Goal: Information Seeking & Learning: Learn about a topic

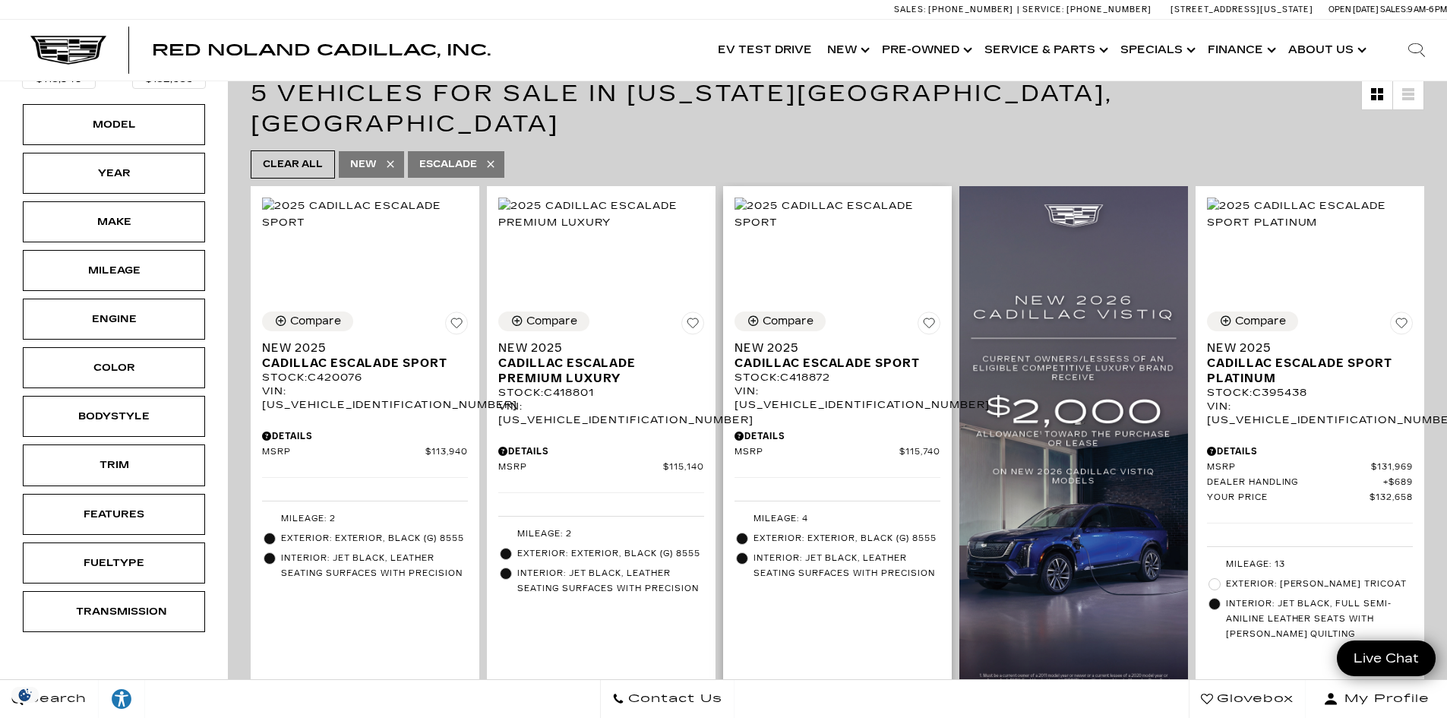
scroll to position [380, 0]
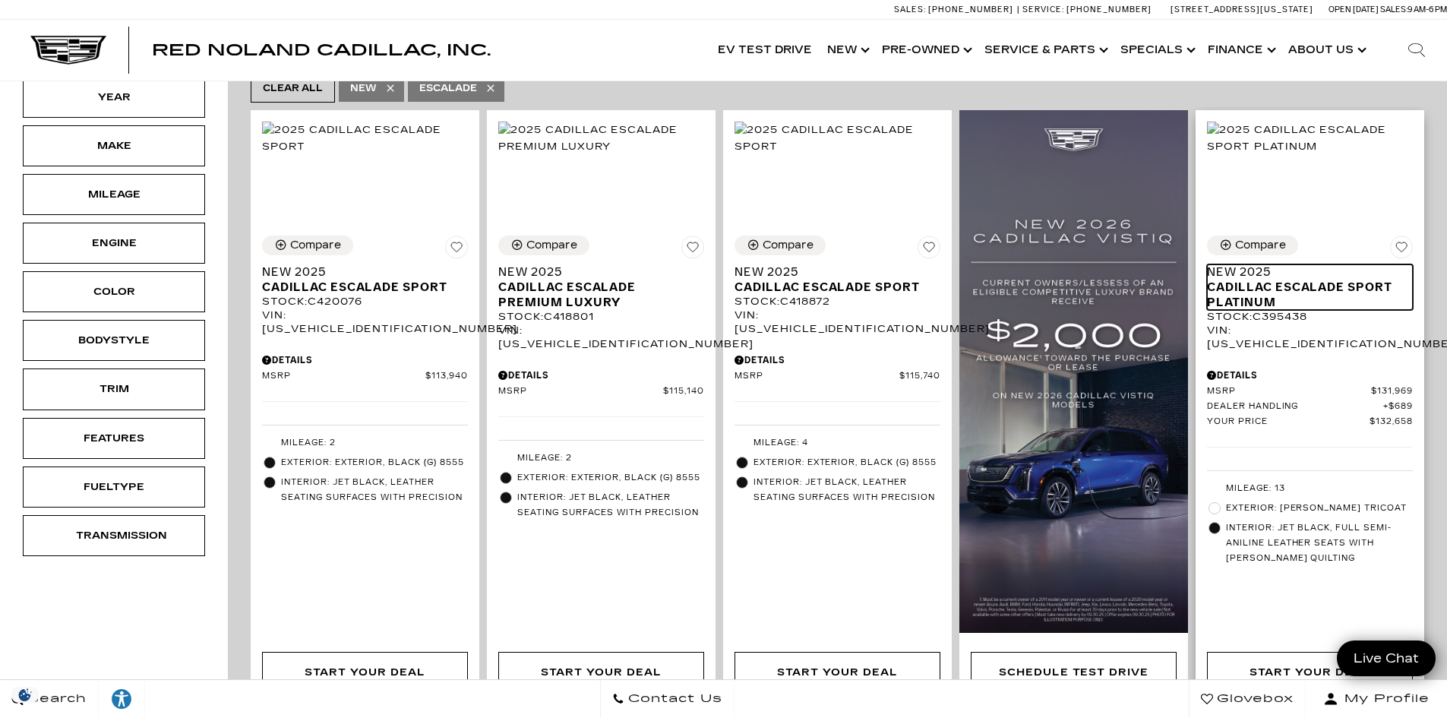
click at [1278, 280] on span "Cadillac Escalade Sport Platinum" at bounding box center [1304, 295] width 195 height 30
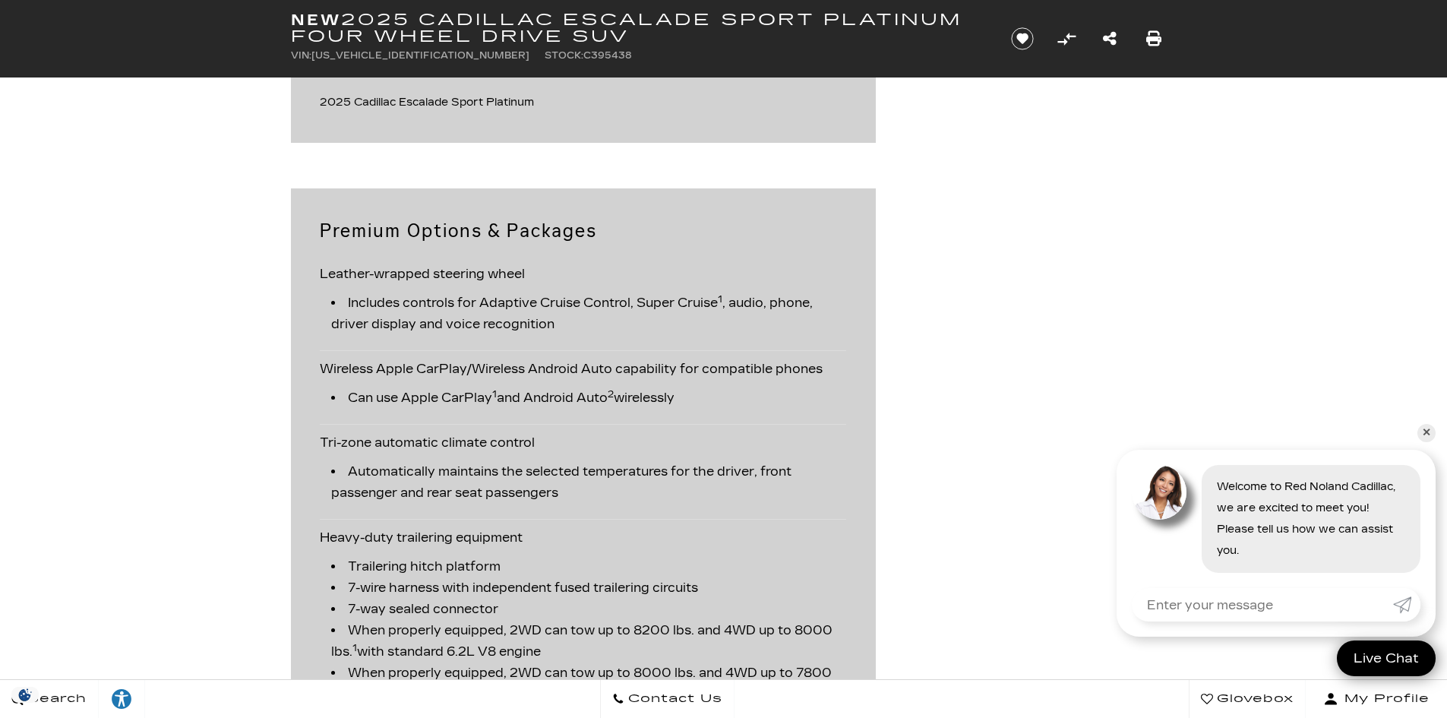
scroll to position [1824, 0]
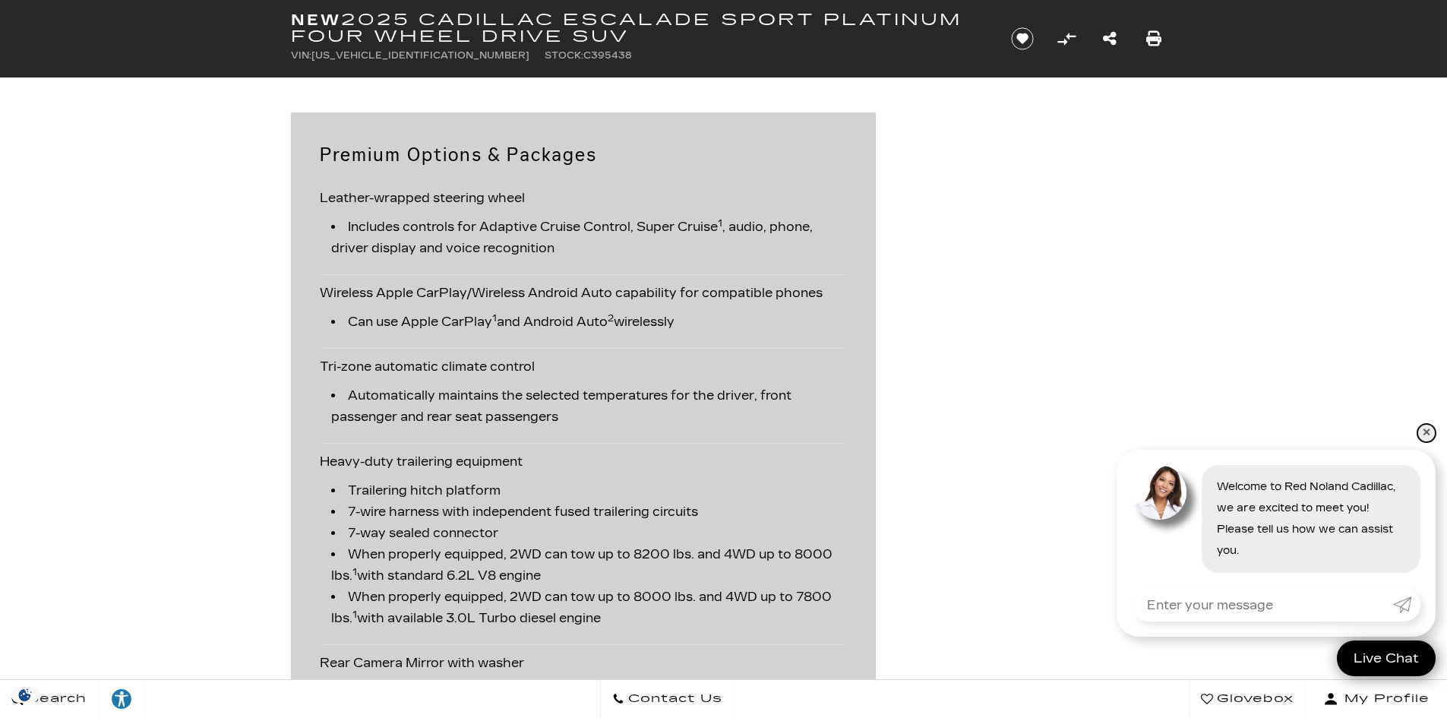
click at [1421, 429] on link "✕" at bounding box center [1427, 433] width 18 height 18
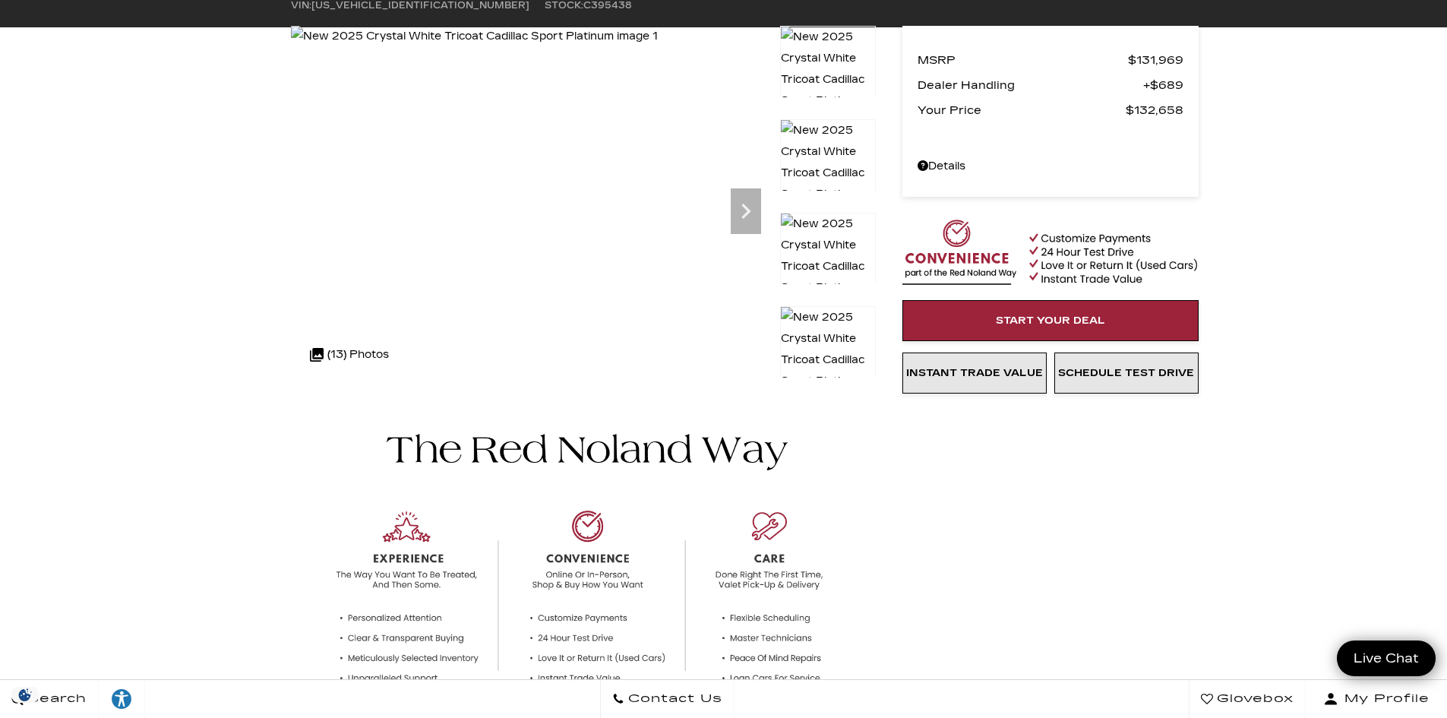
scroll to position [0, 0]
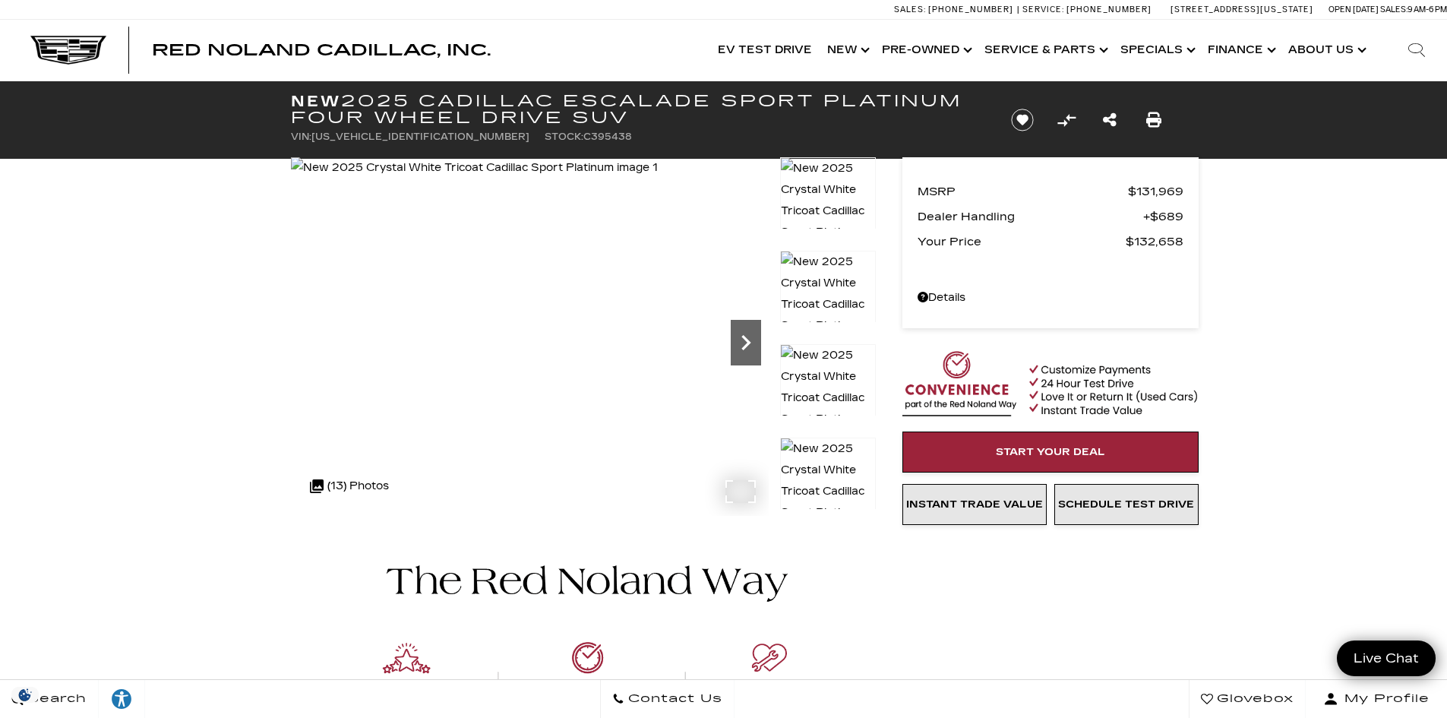
click at [748, 342] on icon "Next" at bounding box center [746, 342] width 9 height 15
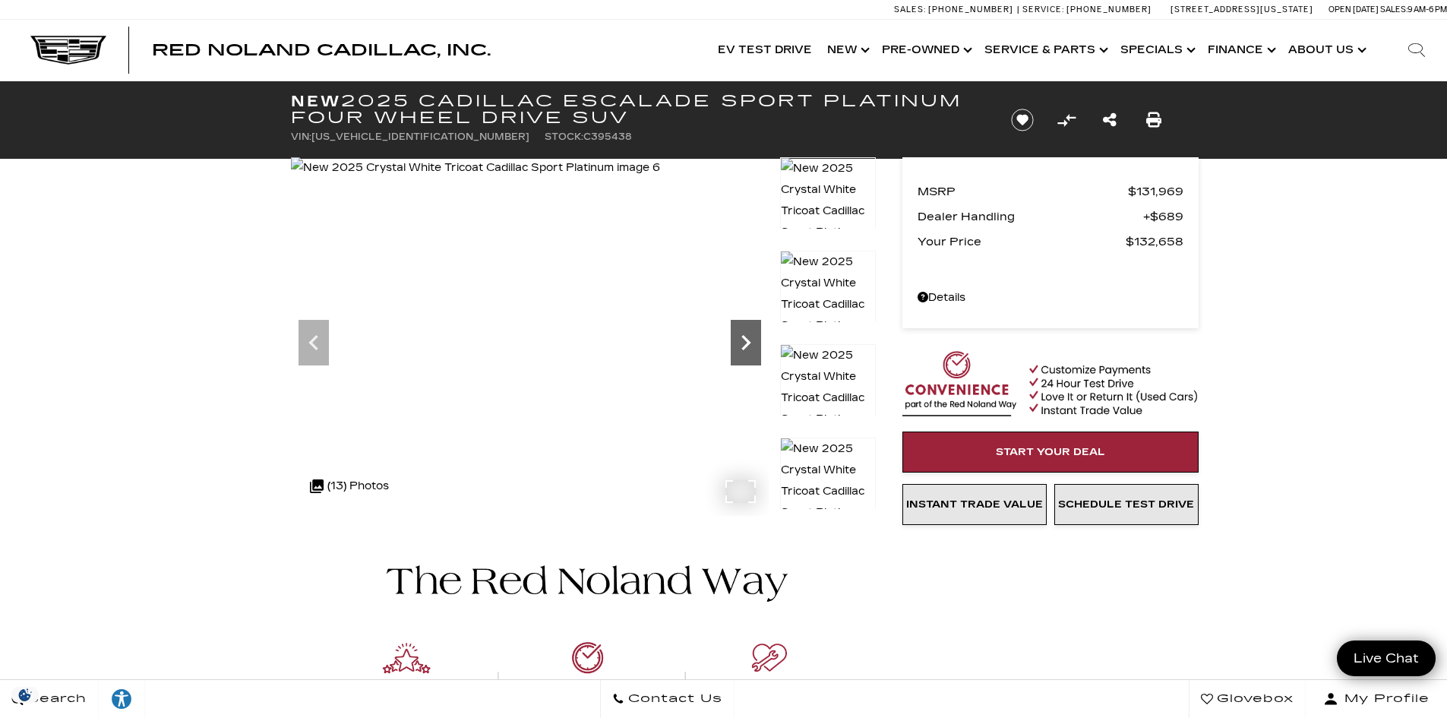
click at [748, 342] on icon "Next" at bounding box center [746, 342] width 9 height 15
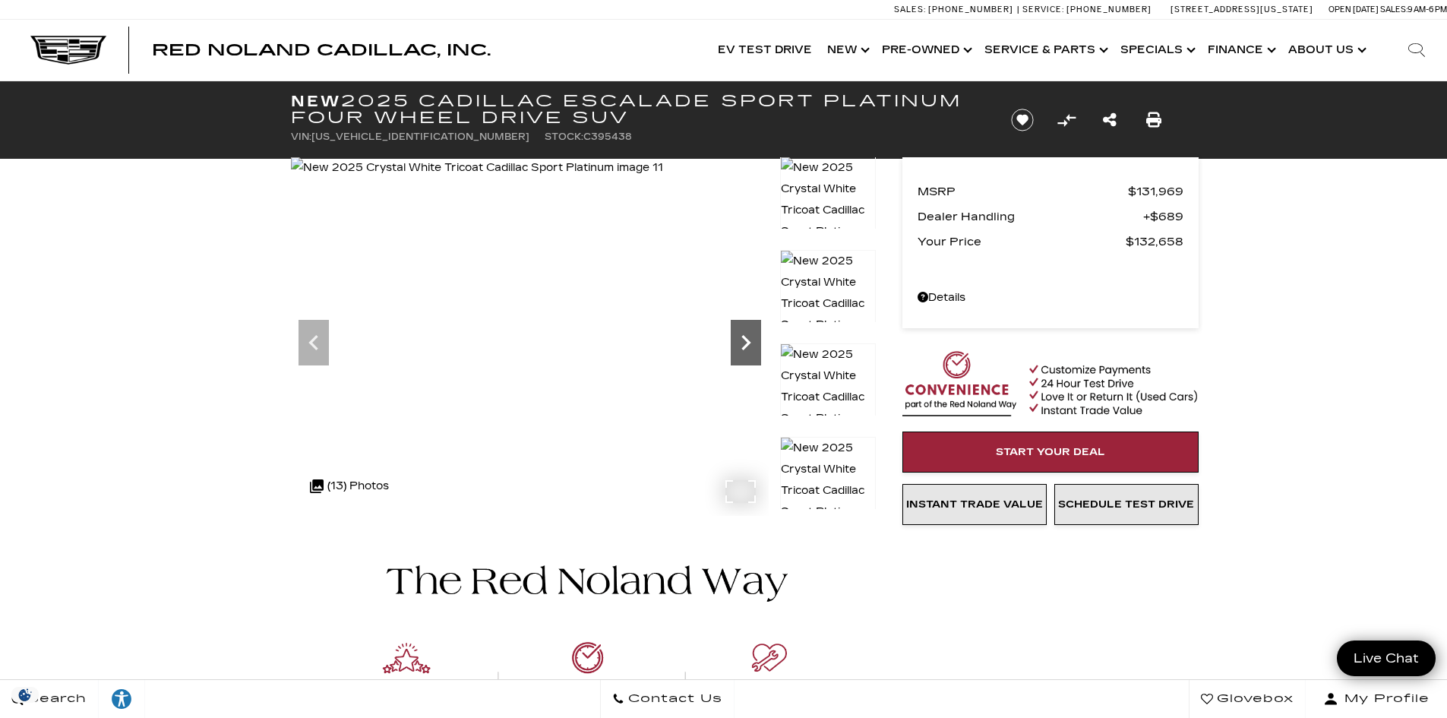
click at [748, 342] on icon "Next" at bounding box center [746, 342] width 9 height 15
click at [666, 179] on img at bounding box center [478, 167] width 375 height 21
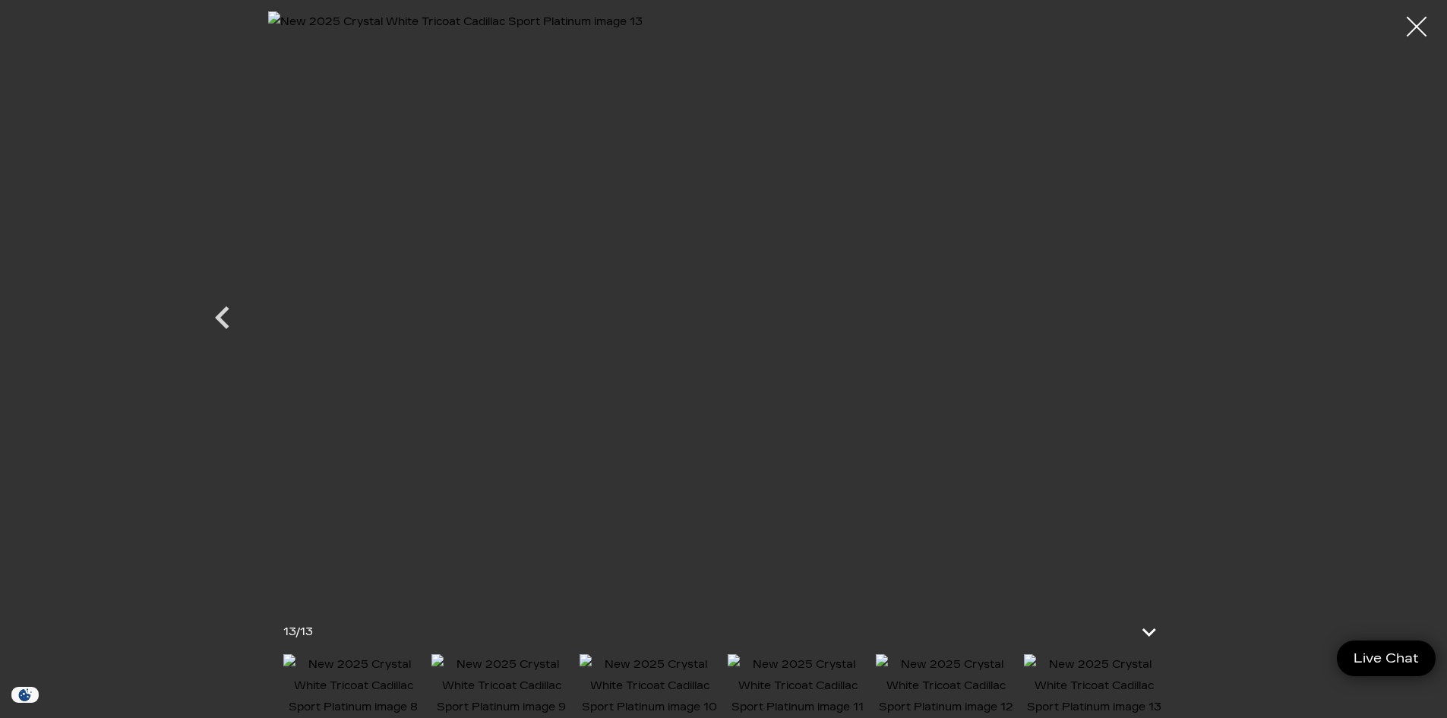
click at [1417, 26] on div at bounding box center [1417, 27] width 40 height 40
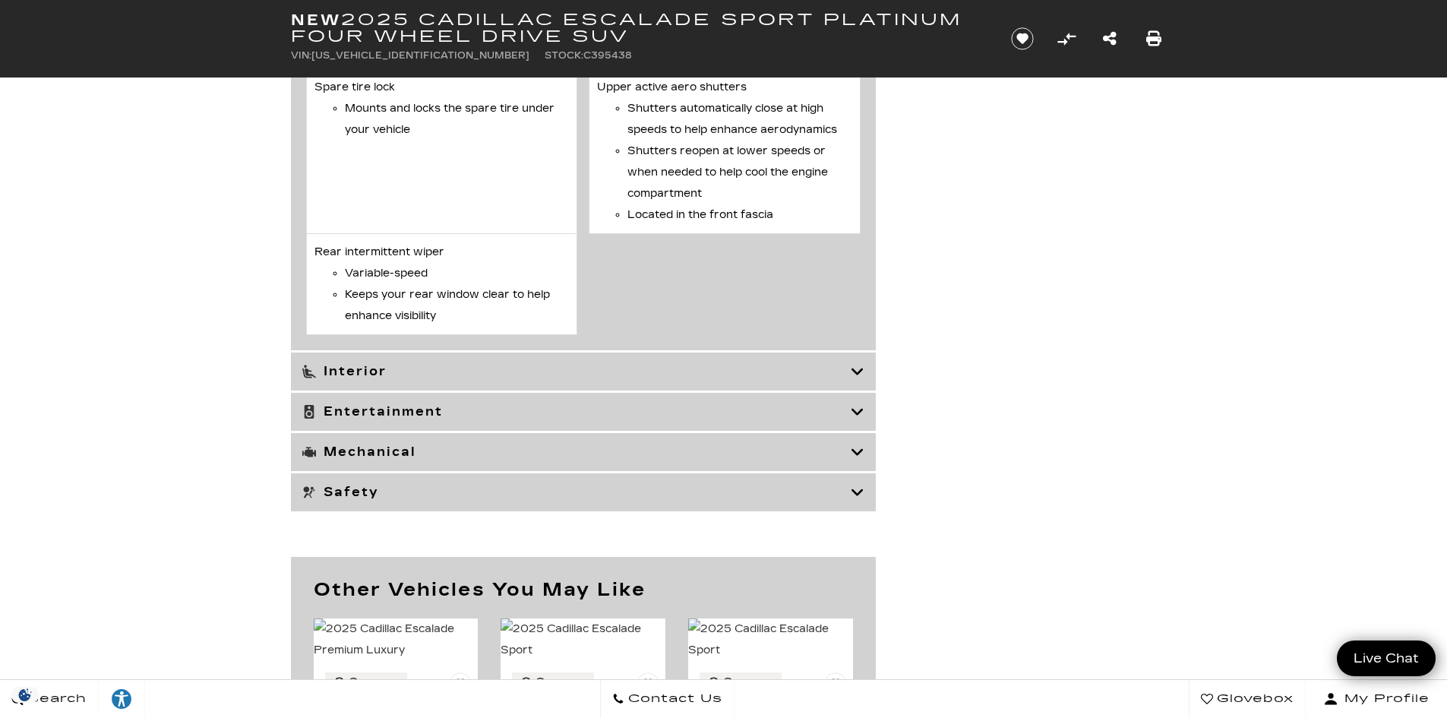
scroll to position [6307, 0]
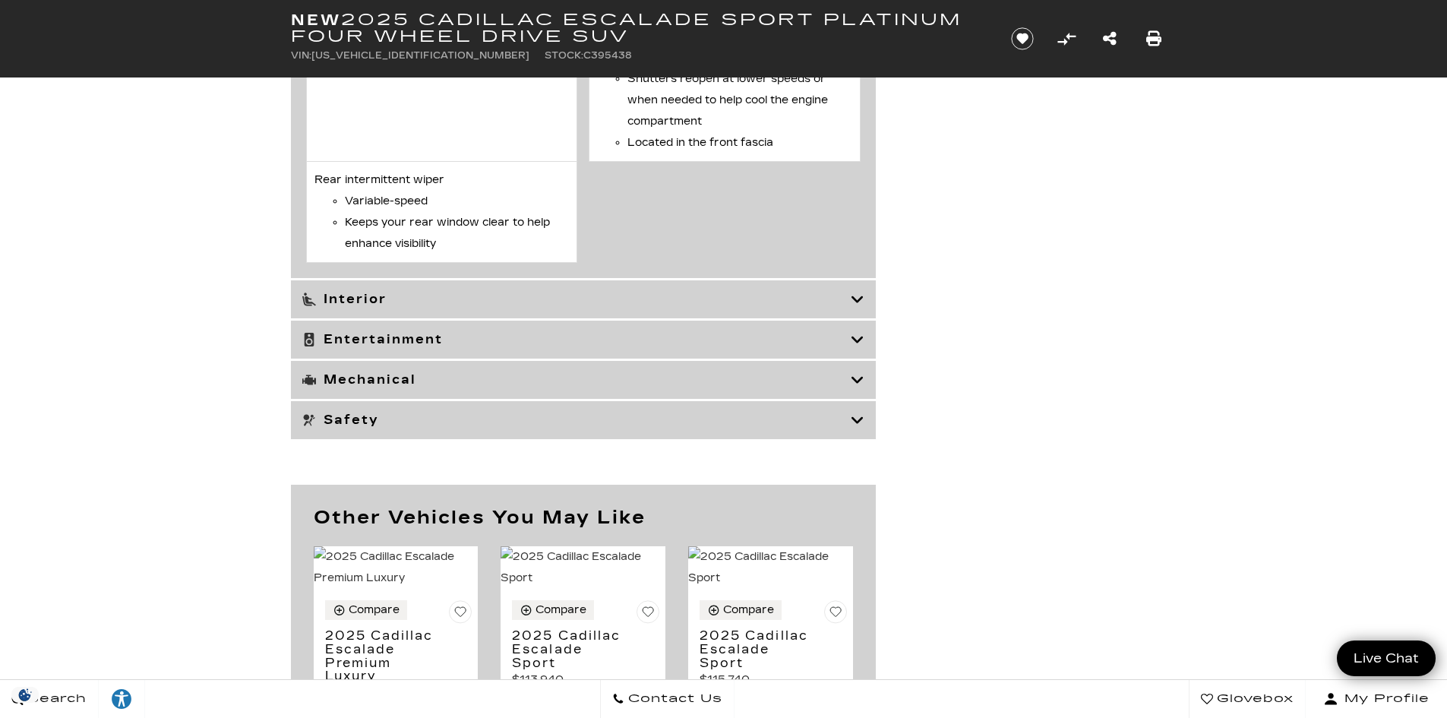
click at [838, 307] on h3 "Interior" at bounding box center [576, 299] width 549 height 15
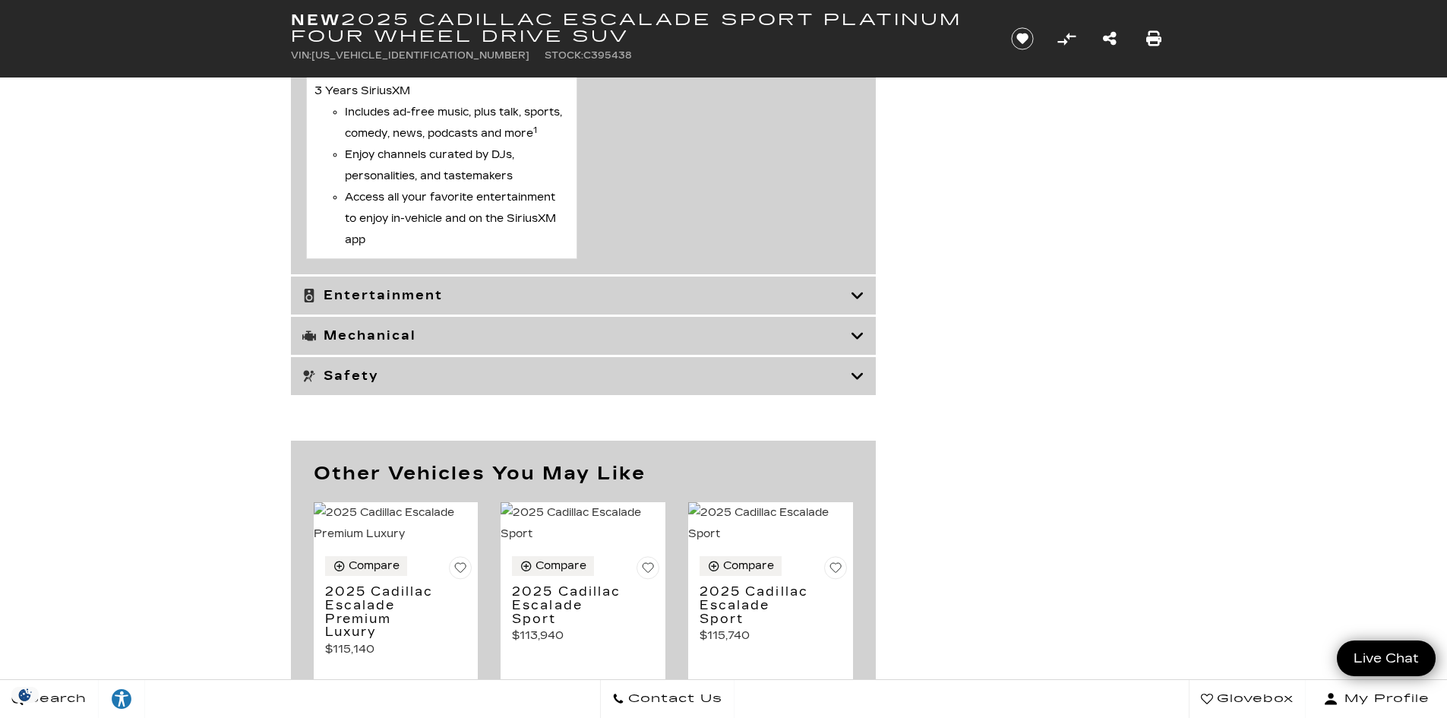
scroll to position [9194, 0]
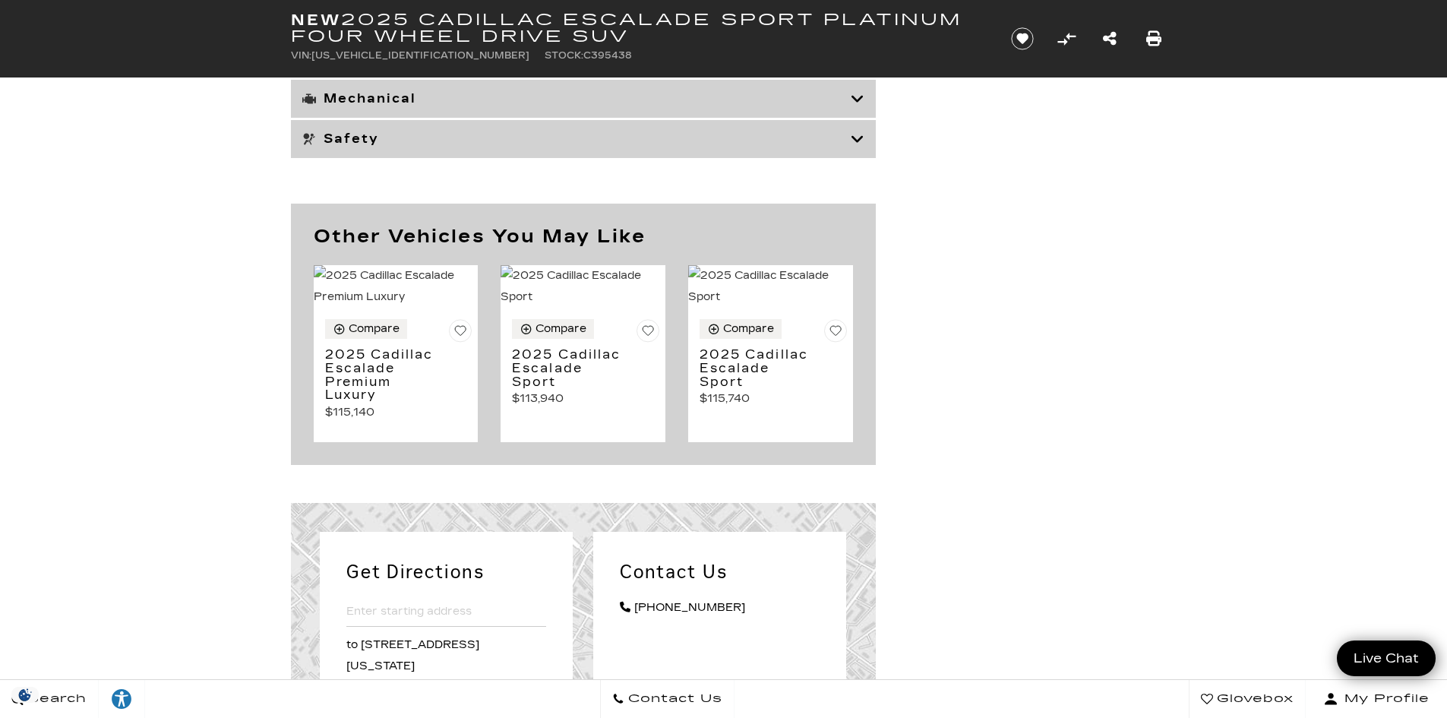
click at [849, 66] on h3 "Entertainment" at bounding box center [576, 58] width 549 height 15
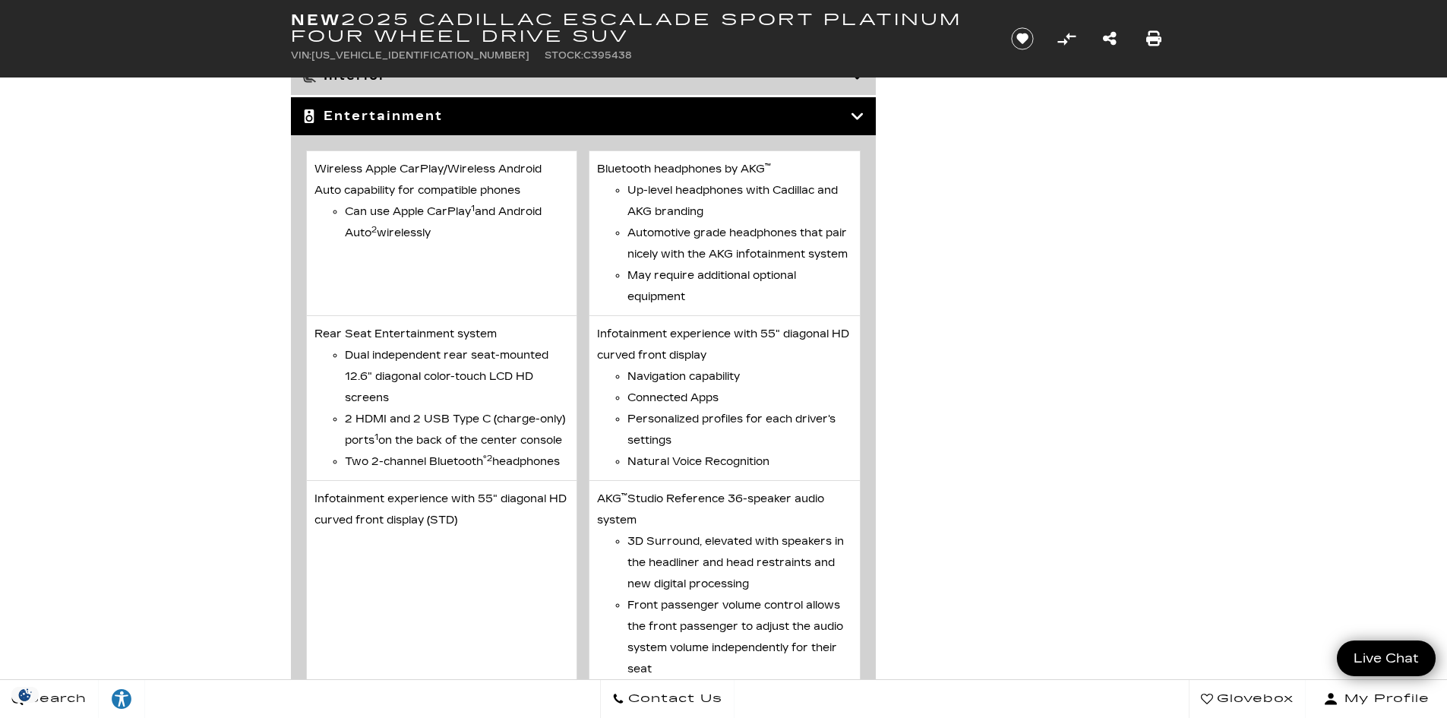
scroll to position [4643, 0]
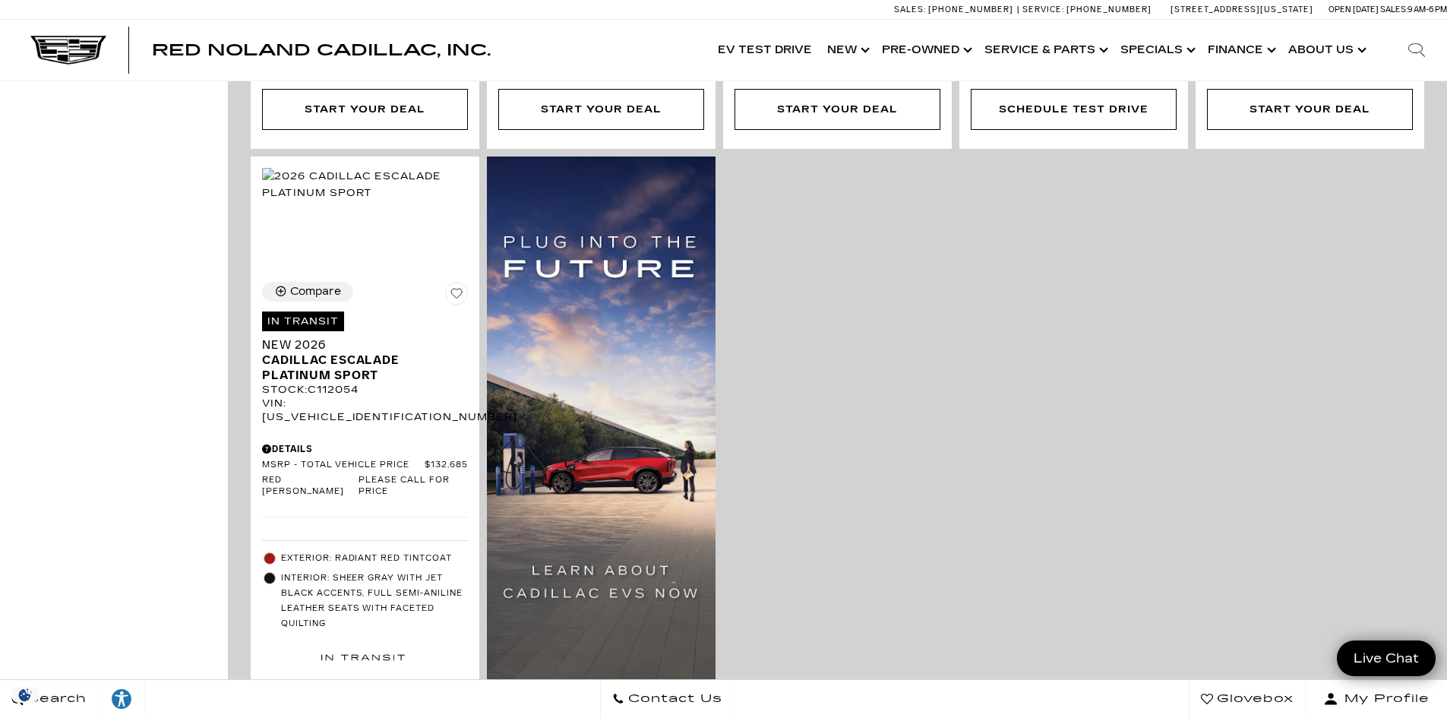
scroll to position [988, 0]
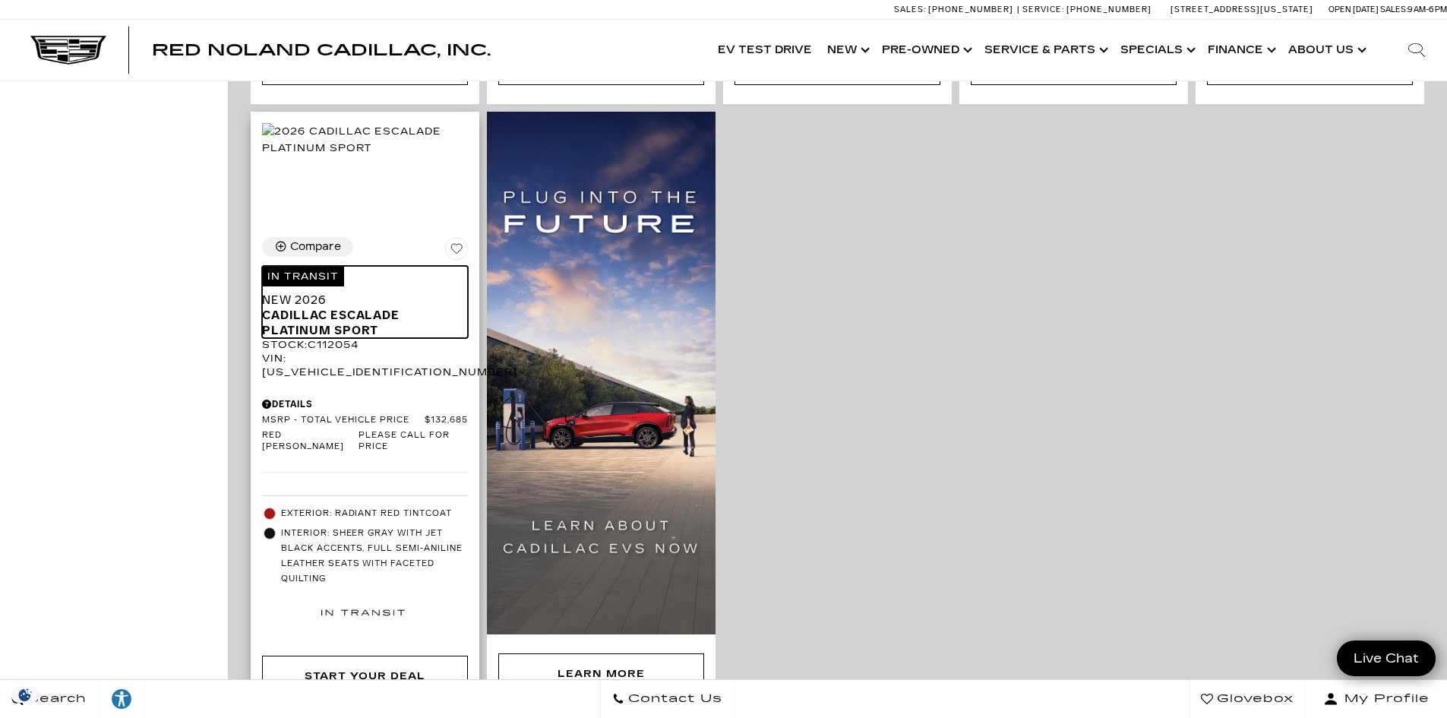
click at [325, 309] on span "Cadillac Escalade Platinum Sport" at bounding box center [359, 323] width 195 height 30
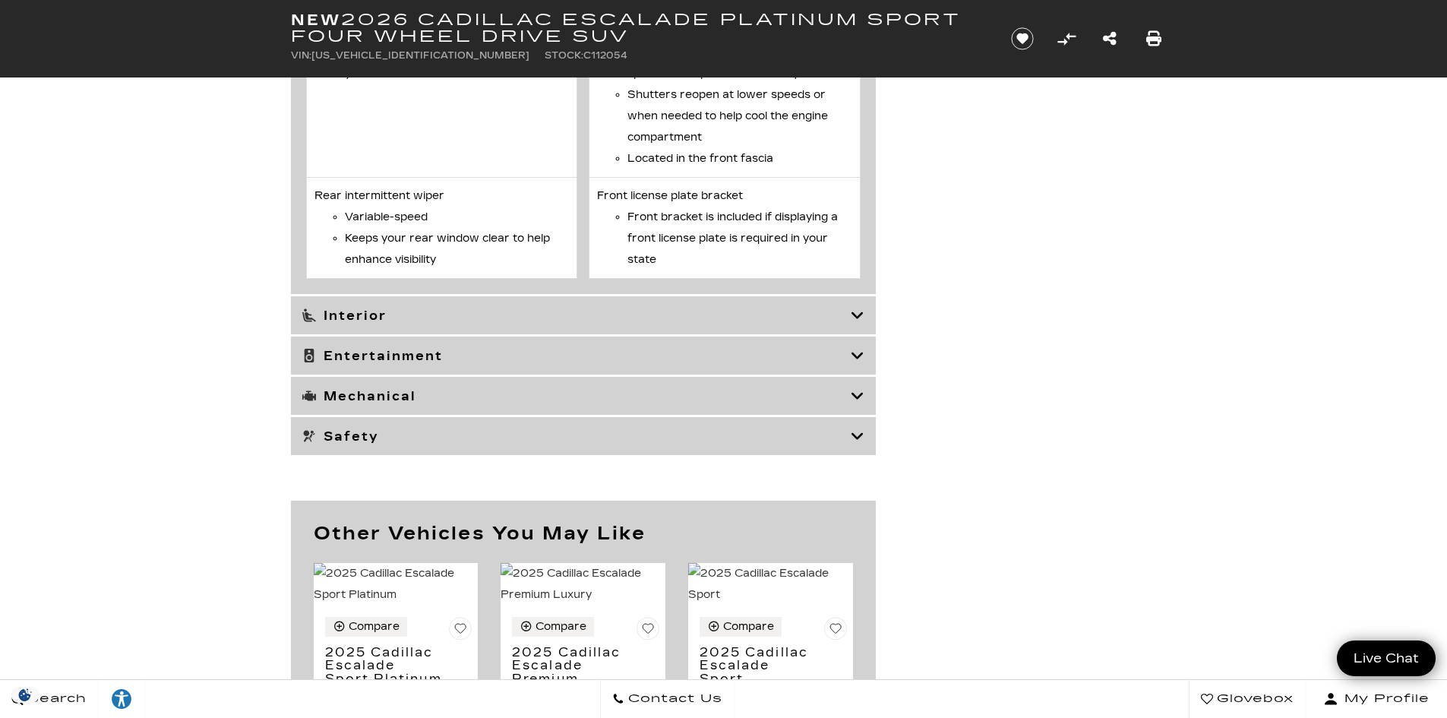
scroll to position [6244, 0]
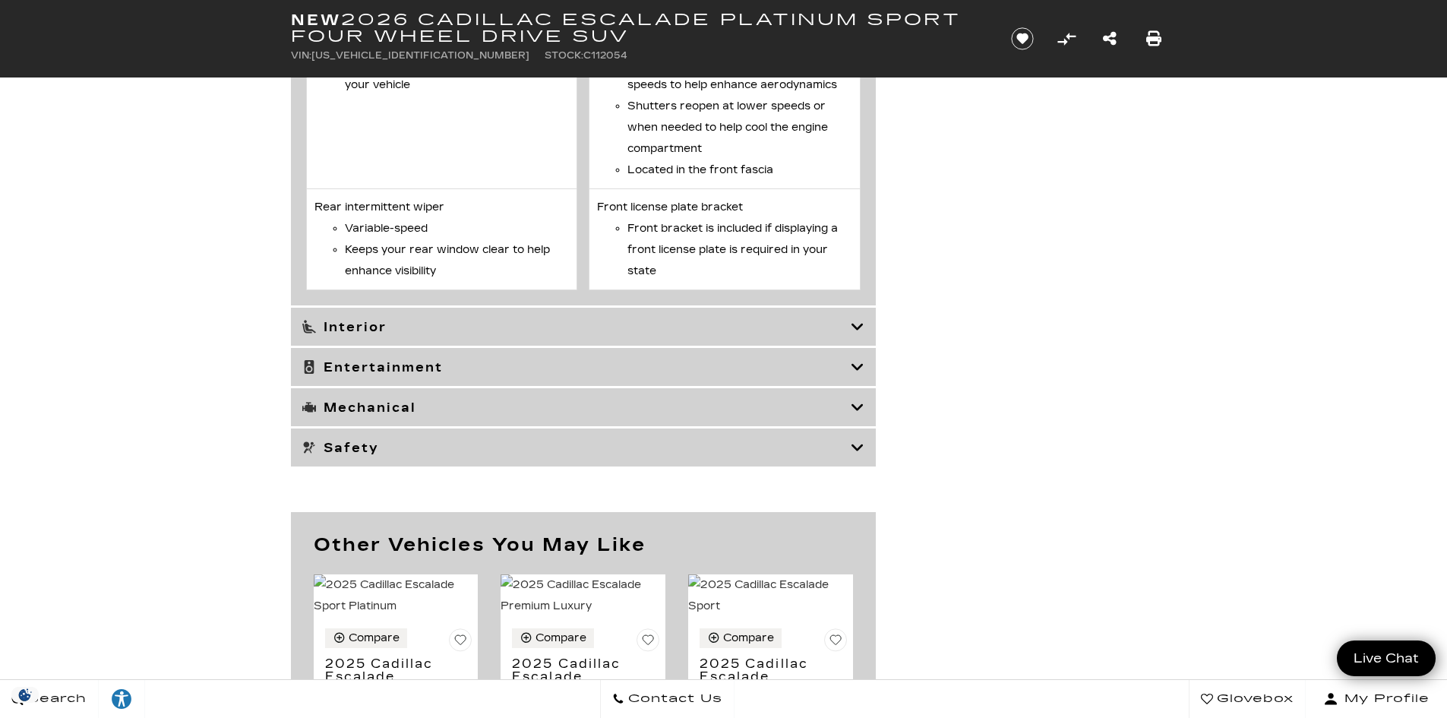
click at [783, 375] on h3 "Entertainment" at bounding box center [576, 366] width 549 height 15
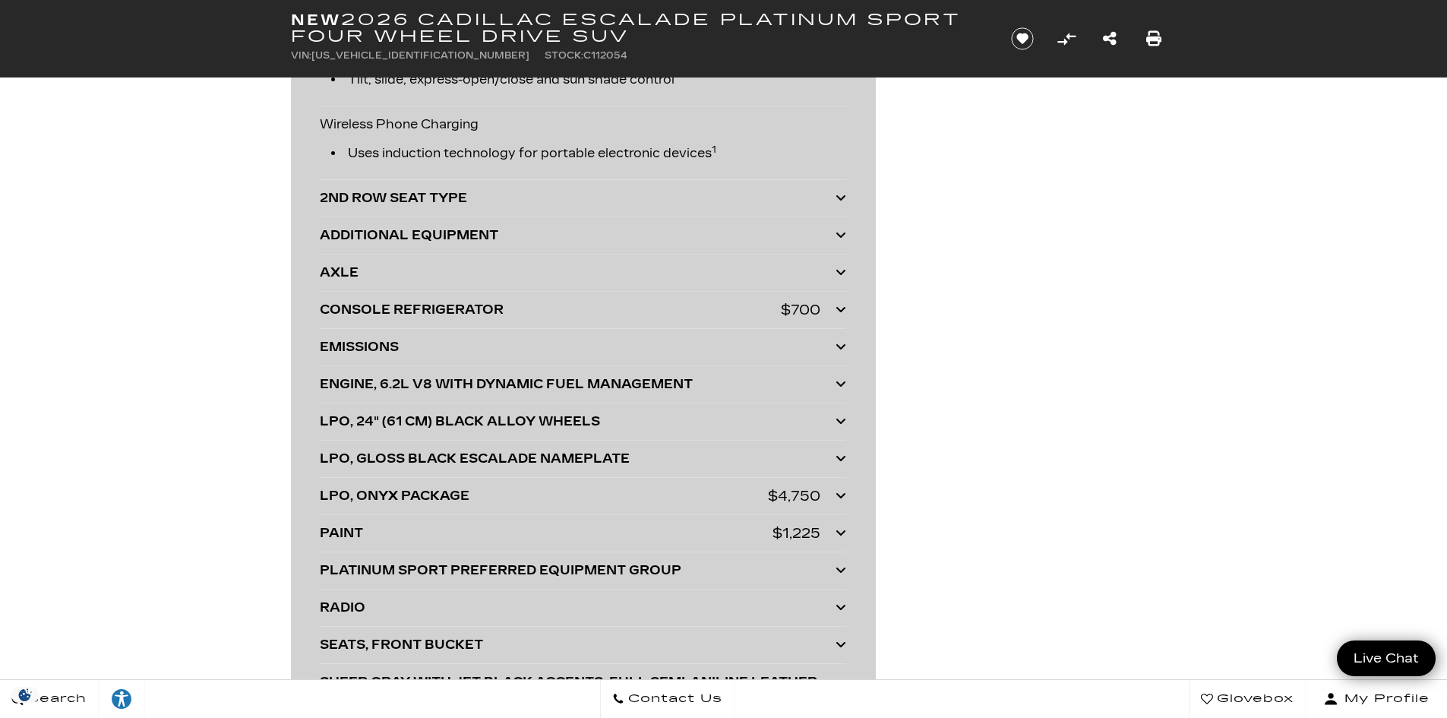
scroll to position [2825, 0]
